Goal: Task Accomplishment & Management: Complete application form

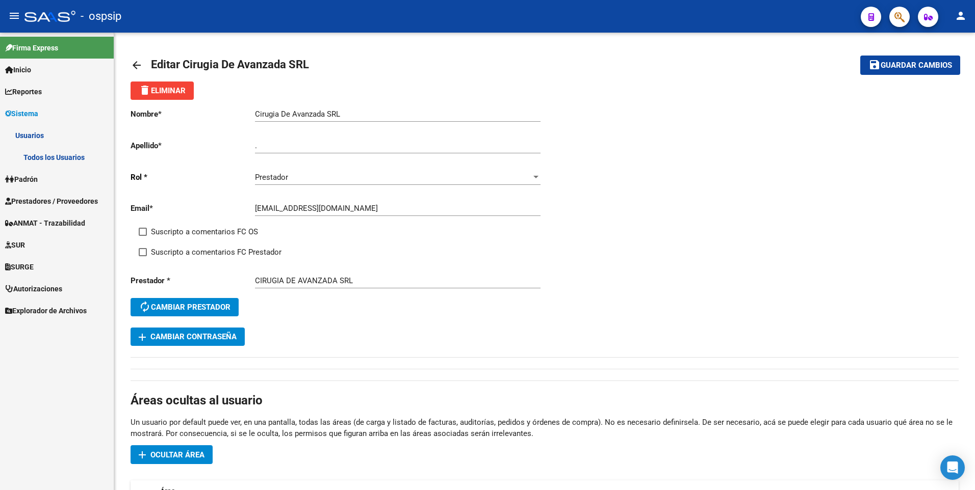
click at [59, 164] on link "Todos los Usuarios" at bounding box center [57, 157] width 114 height 22
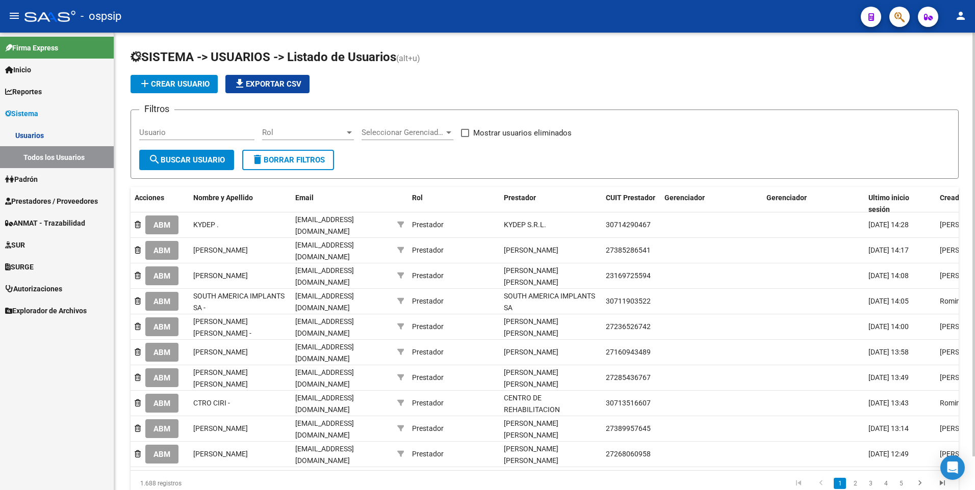
click at [176, 85] on span "add Crear Usuario" at bounding box center [174, 84] width 71 height 9
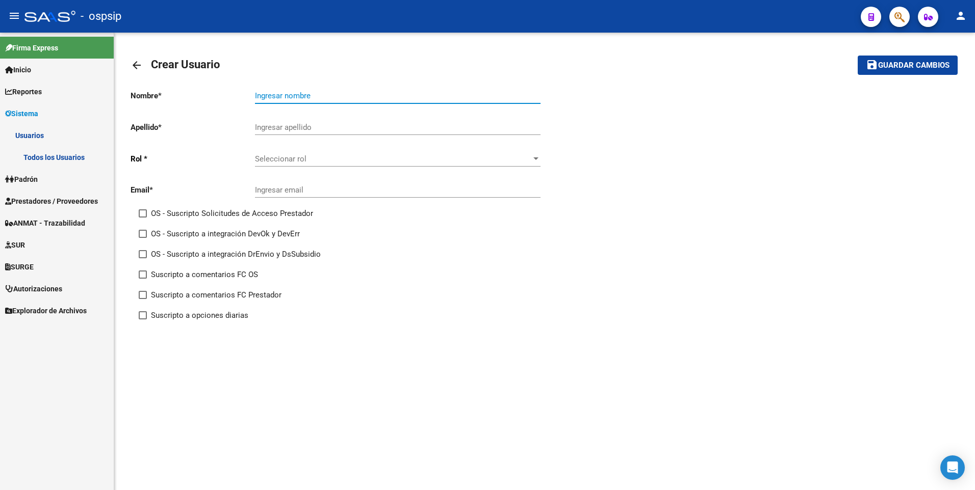
click at [327, 97] on input "Ingresar nombre" at bounding box center [397, 95] width 285 height 9
paste input "Hospital Dr.[PERSON_NAME] Saintout"
type input "Hospital Dr.[PERSON_NAME] Saintout"
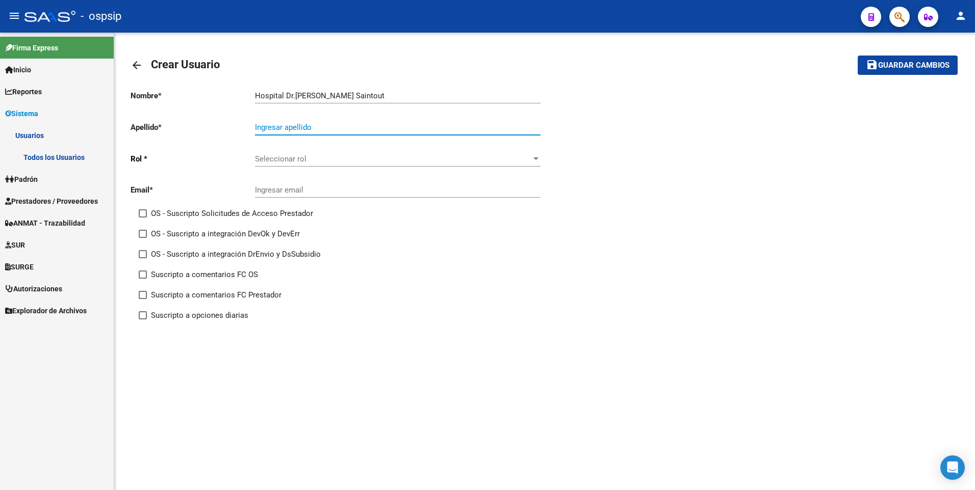
drag, startPoint x: 303, startPoint y: 127, endPoint x: 299, endPoint y: 124, distance: 5.4
click at [303, 127] on input "Ingresar apellido" at bounding box center [397, 127] width 285 height 9
type input "."
click at [482, 156] on span "Seleccionar rol" at bounding box center [393, 158] width 276 height 9
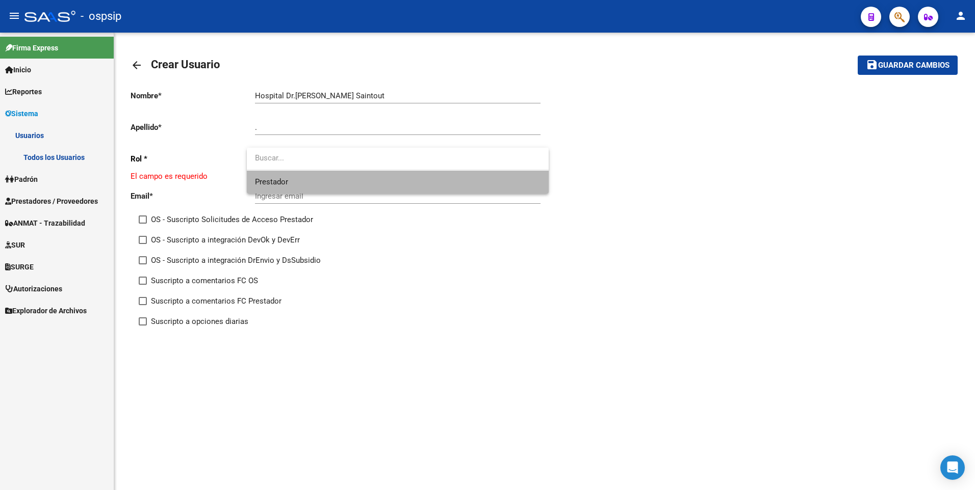
click at [438, 184] on span "Prestador" at bounding box center [397, 182] width 285 height 23
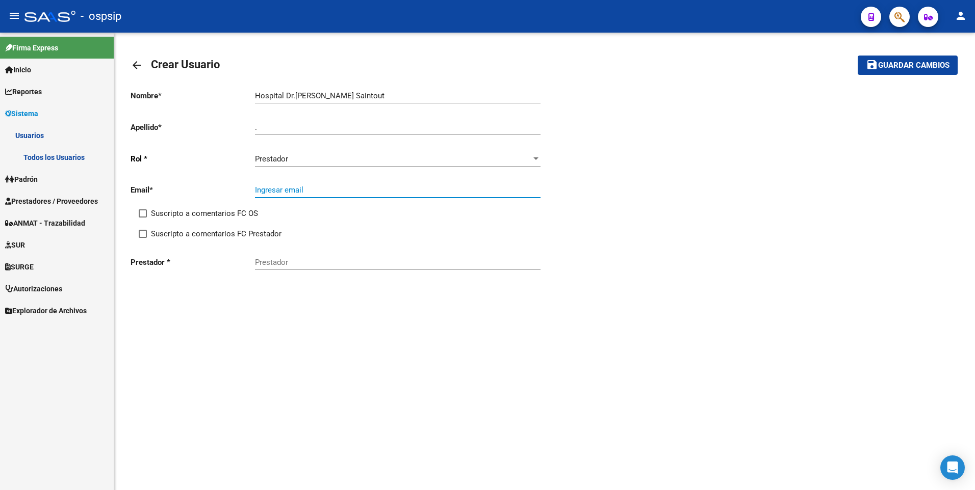
click at [286, 194] on input "Ingresar email" at bounding box center [397, 190] width 285 height 9
paste input "[EMAIL_ADDRESS][DOMAIN_NAME]"
type input "[EMAIL_ADDRESS][DOMAIN_NAME]"
click at [351, 264] on input "Prestador" at bounding box center [397, 262] width 285 height 9
paste input "30-66733287-3"
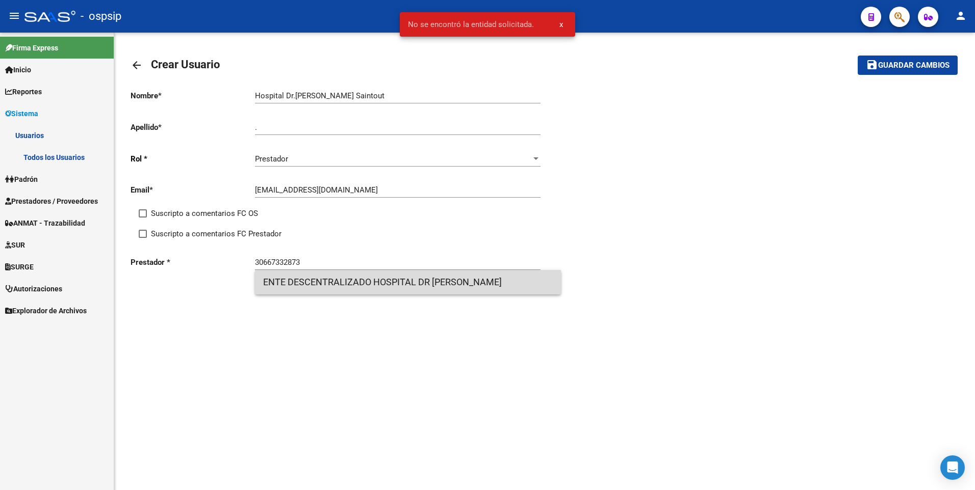
click at [346, 285] on span "ENTE DESCENTRALIZADO HOSPITAL DR [PERSON_NAME]" at bounding box center [408, 282] width 290 height 24
type input "ENTE DESCENTRALIZADO HOSPITAL DR [PERSON_NAME]"
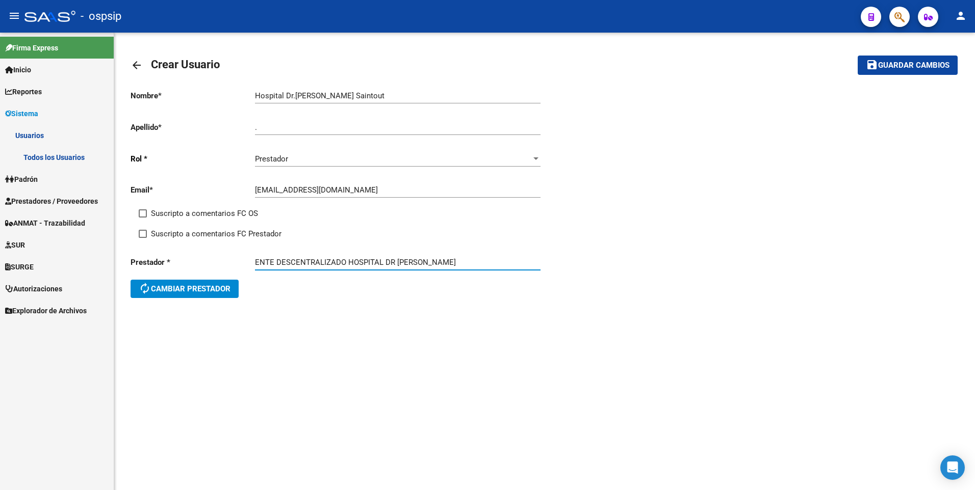
click at [888, 69] on span "Guardar cambios" at bounding box center [913, 65] width 71 height 9
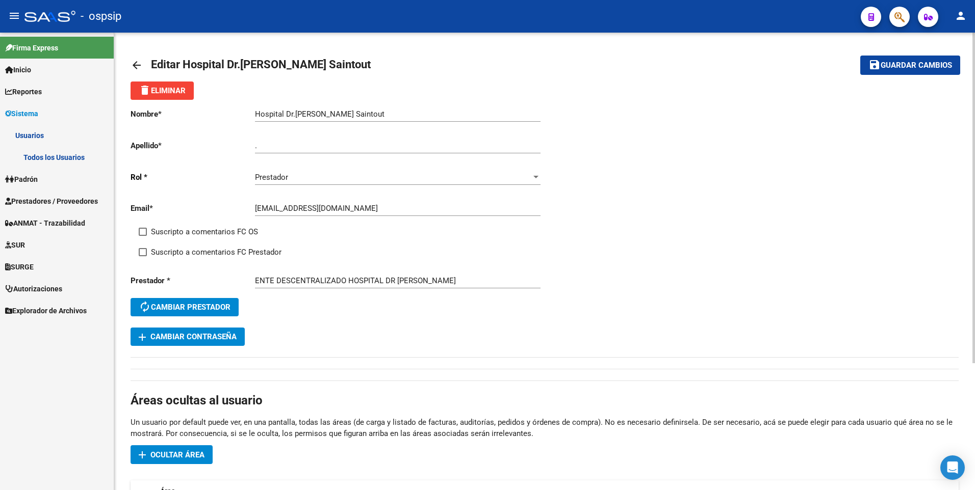
click at [924, 69] on span "Guardar cambios" at bounding box center [915, 65] width 71 height 9
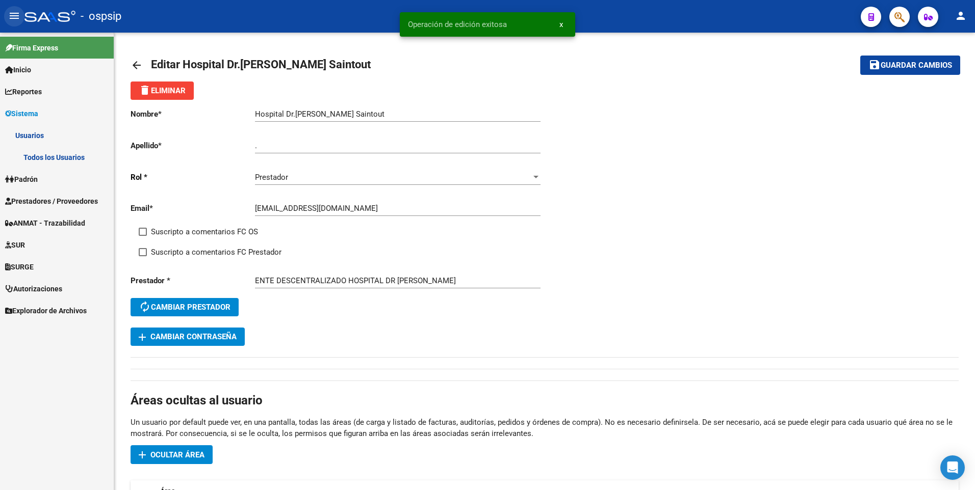
click at [17, 14] on mat-icon "menu" at bounding box center [14, 16] width 12 height 12
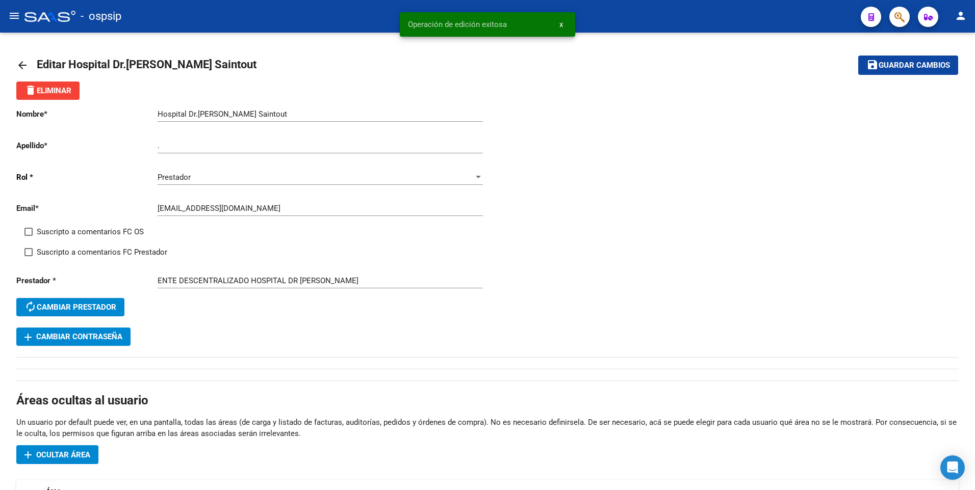
click at [18, 25] on button "menu" at bounding box center [14, 16] width 20 height 20
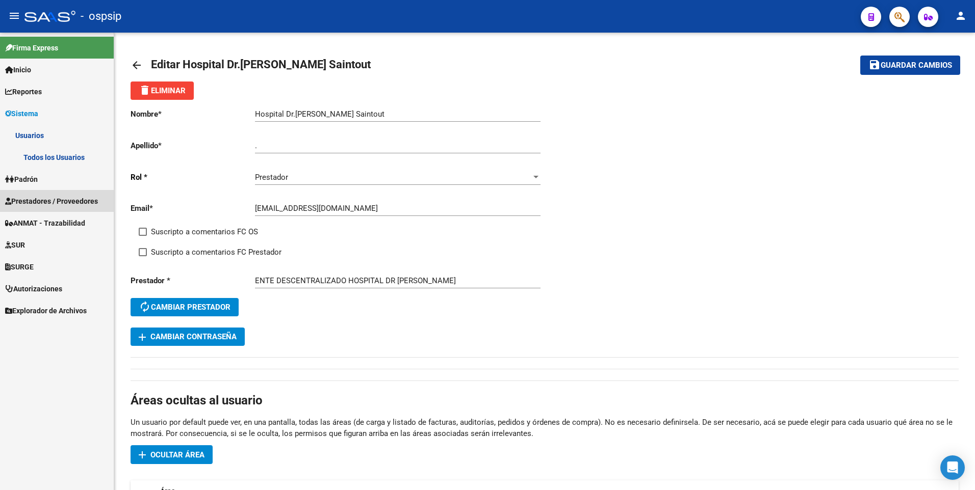
click at [64, 201] on span "Prestadores / Proveedores" at bounding box center [51, 201] width 93 height 11
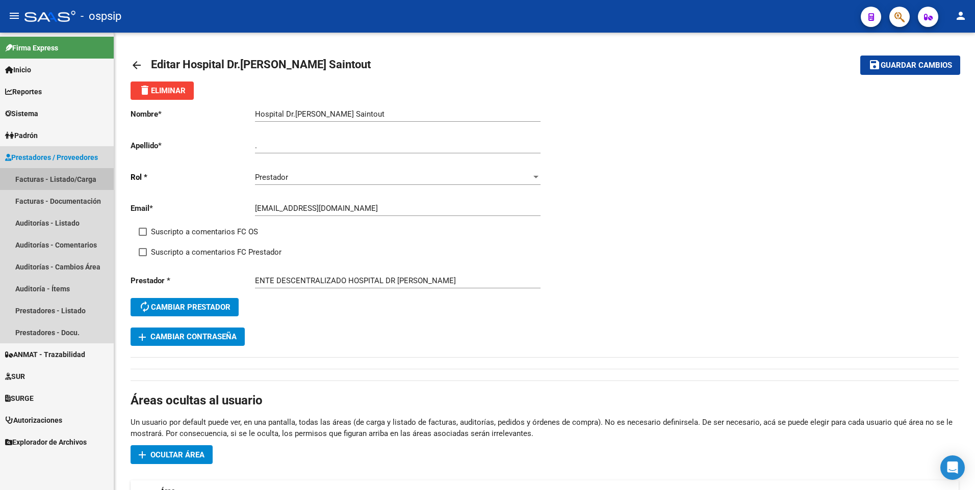
click at [53, 184] on link "Facturas - Listado/Carga" at bounding box center [57, 179] width 114 height 22
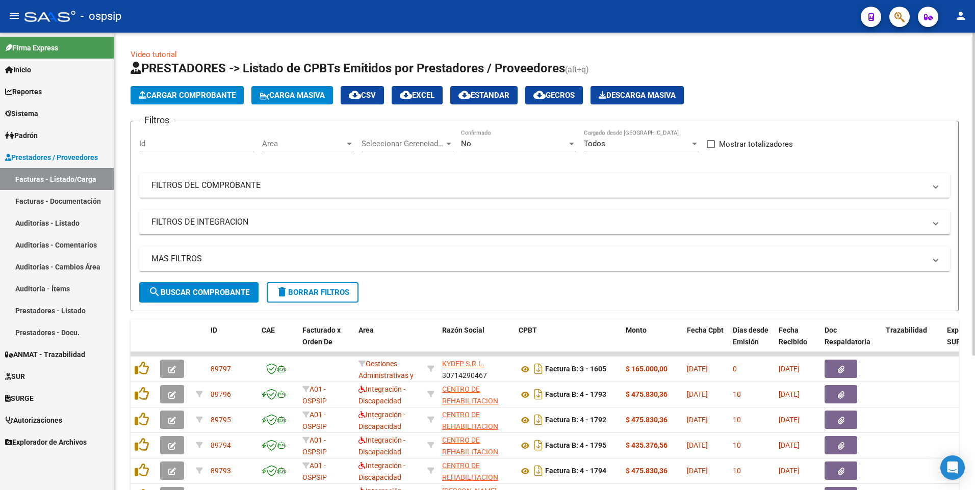
click at [336, 289] on span "delete Borrar Filtros" at bounding box center [312, 292] width 73 height 9
